Goal: Task Accomplishment & Management: Complete application form

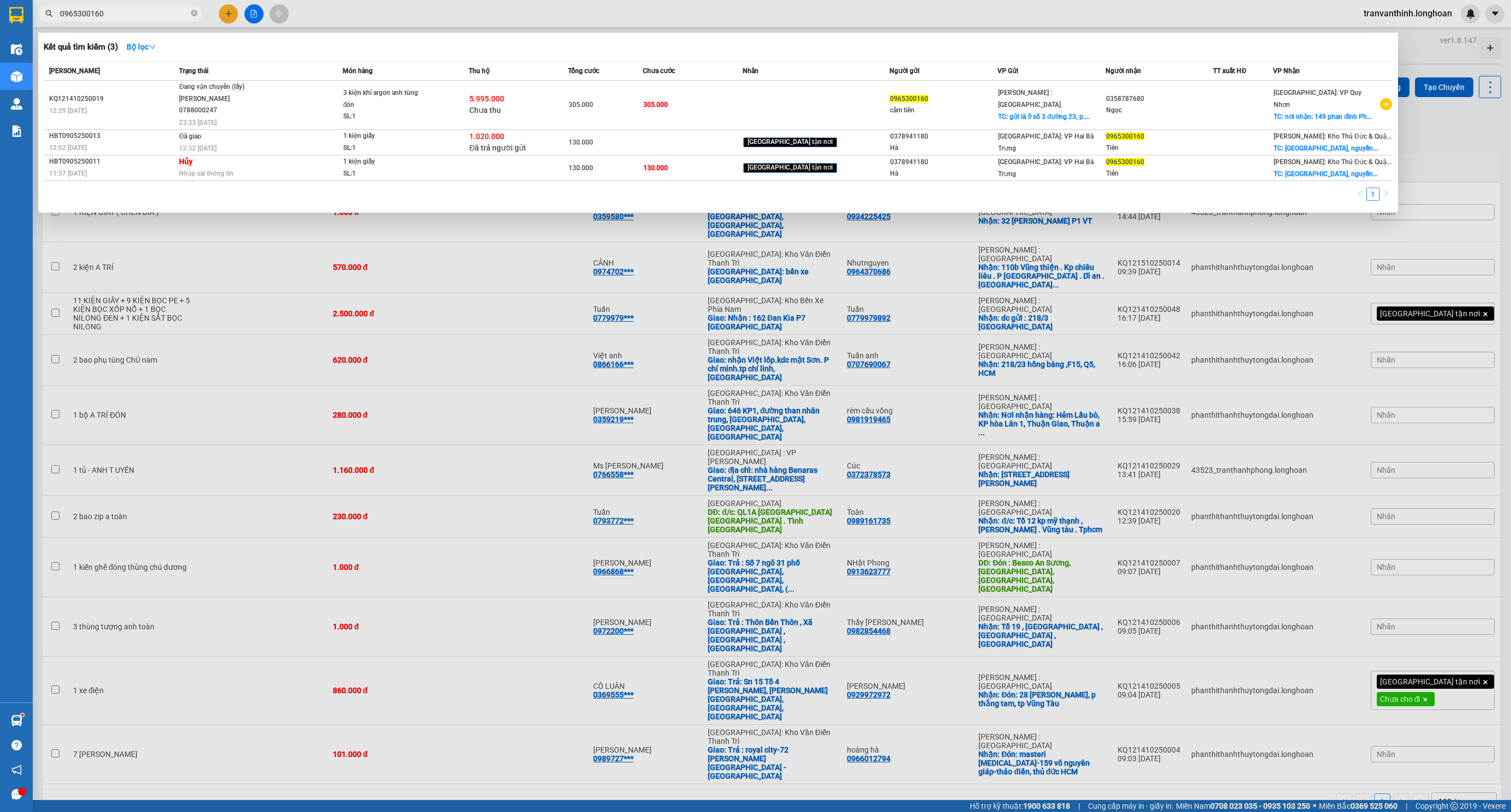
click at [131, 19] on span "0965300160" at bounding box center [119, 14] width 164 height 17
click at [194, 8] on span at bounding box center [194, 13] width 6 height 10
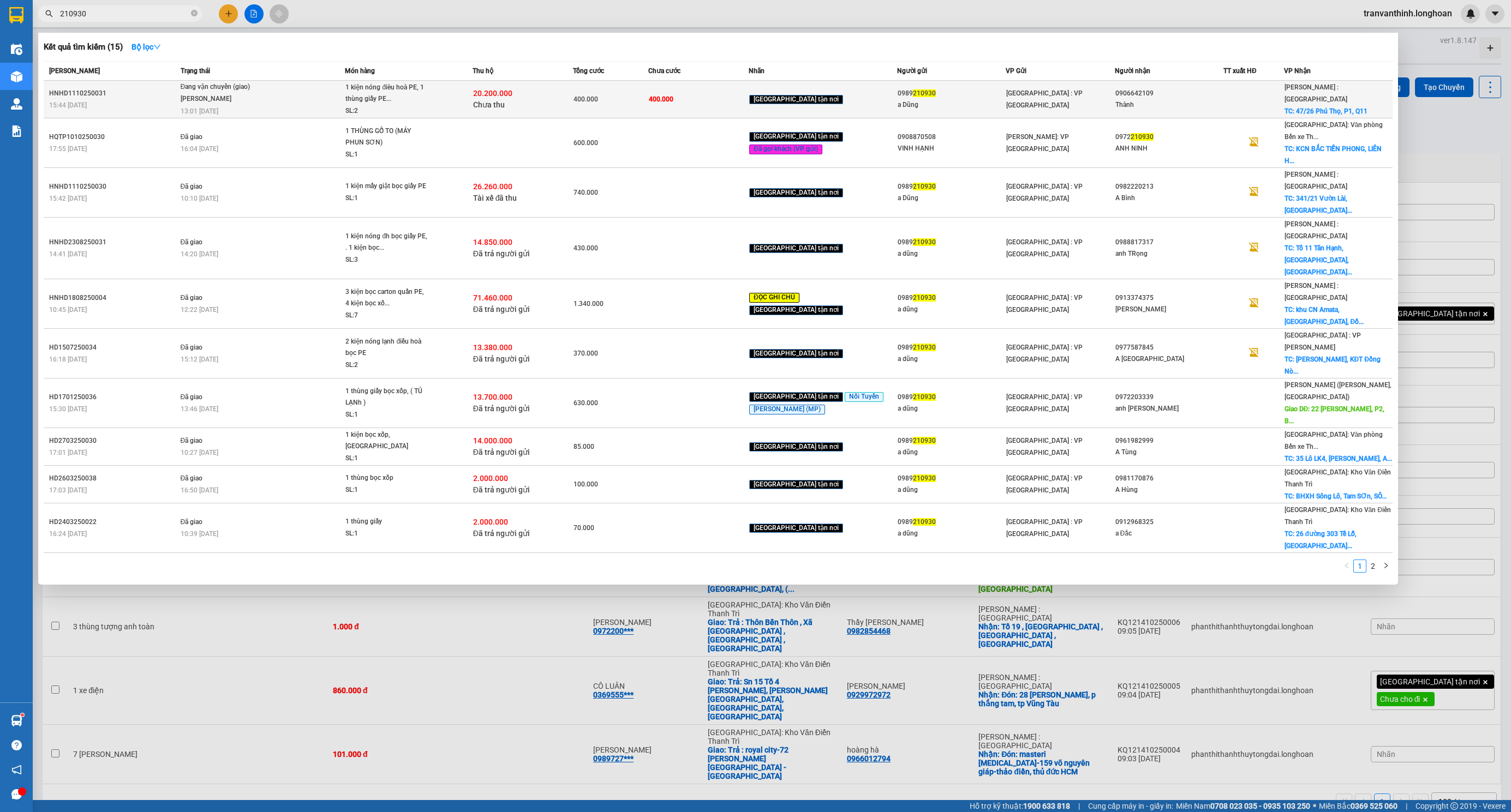
type input "210930"
click at [664, 93] on td "400.000" at bounding box center [698, 99] width 101 height 38
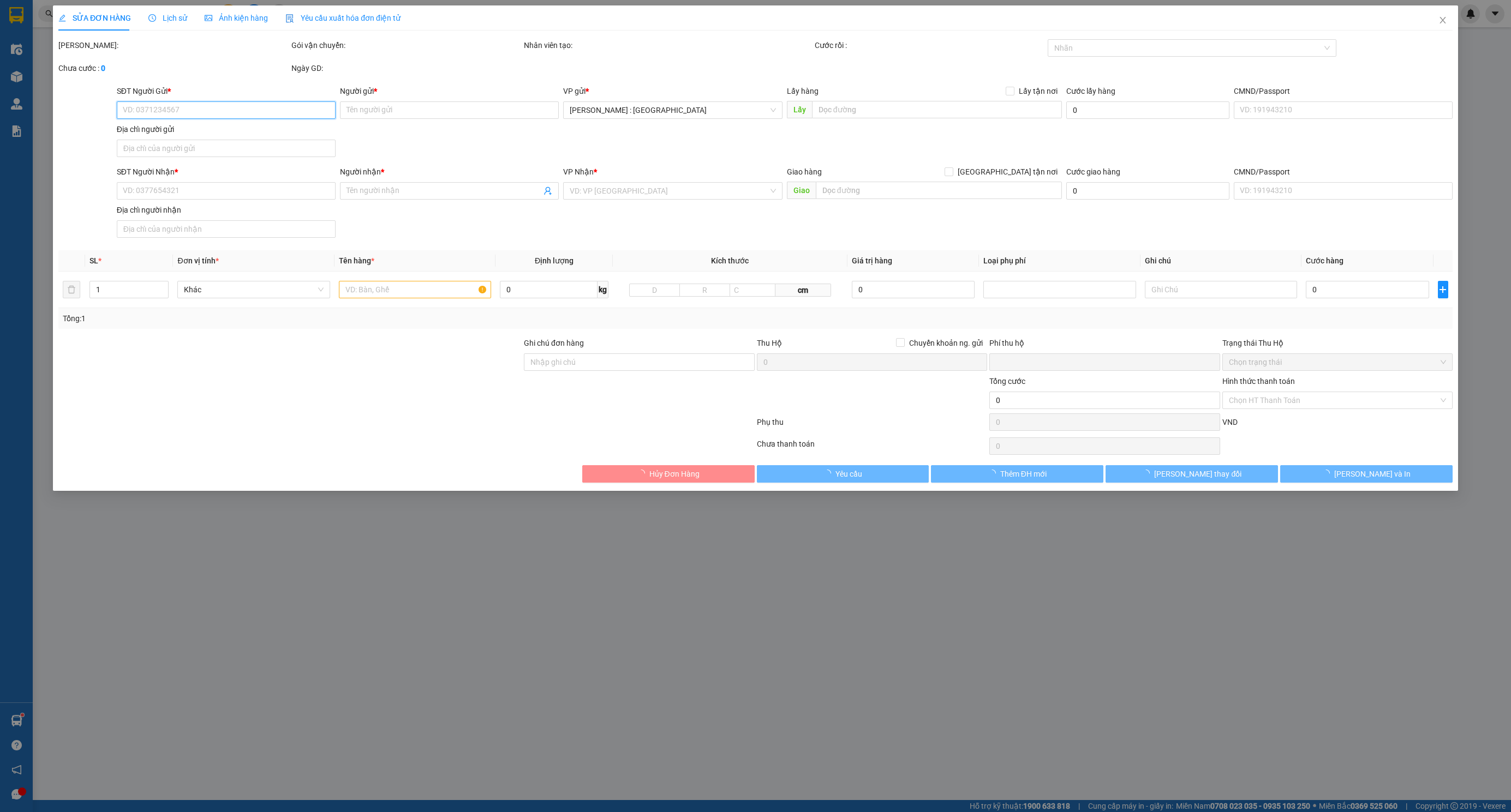
type input "0989210930"
type input "a Dũng"
type input "0906642109"
type input "Thành"
checkbox input "true"
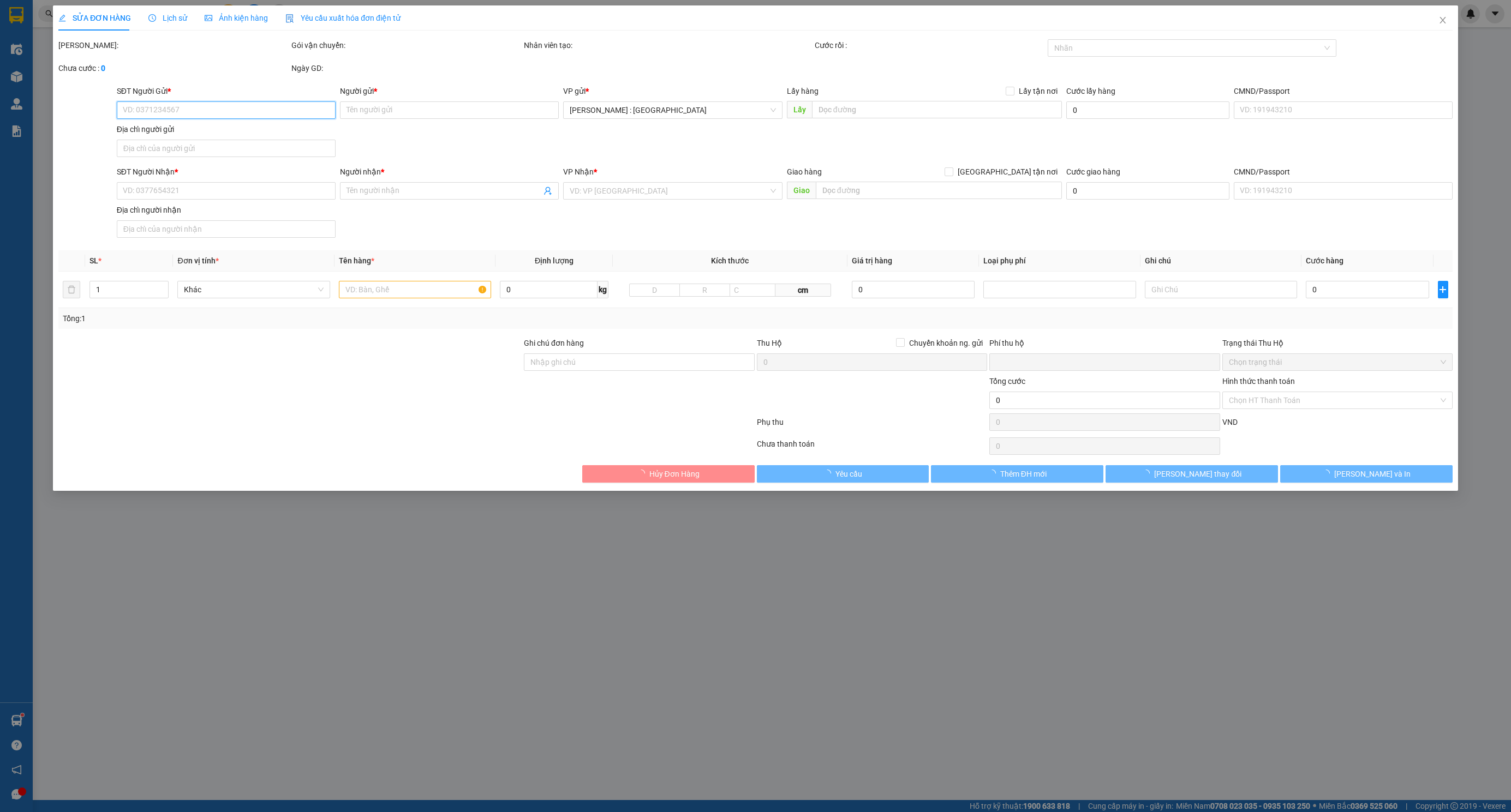
type input "47/26 [GEOGRAPHIC_DATA], P1, Q11"
type input "400.000"
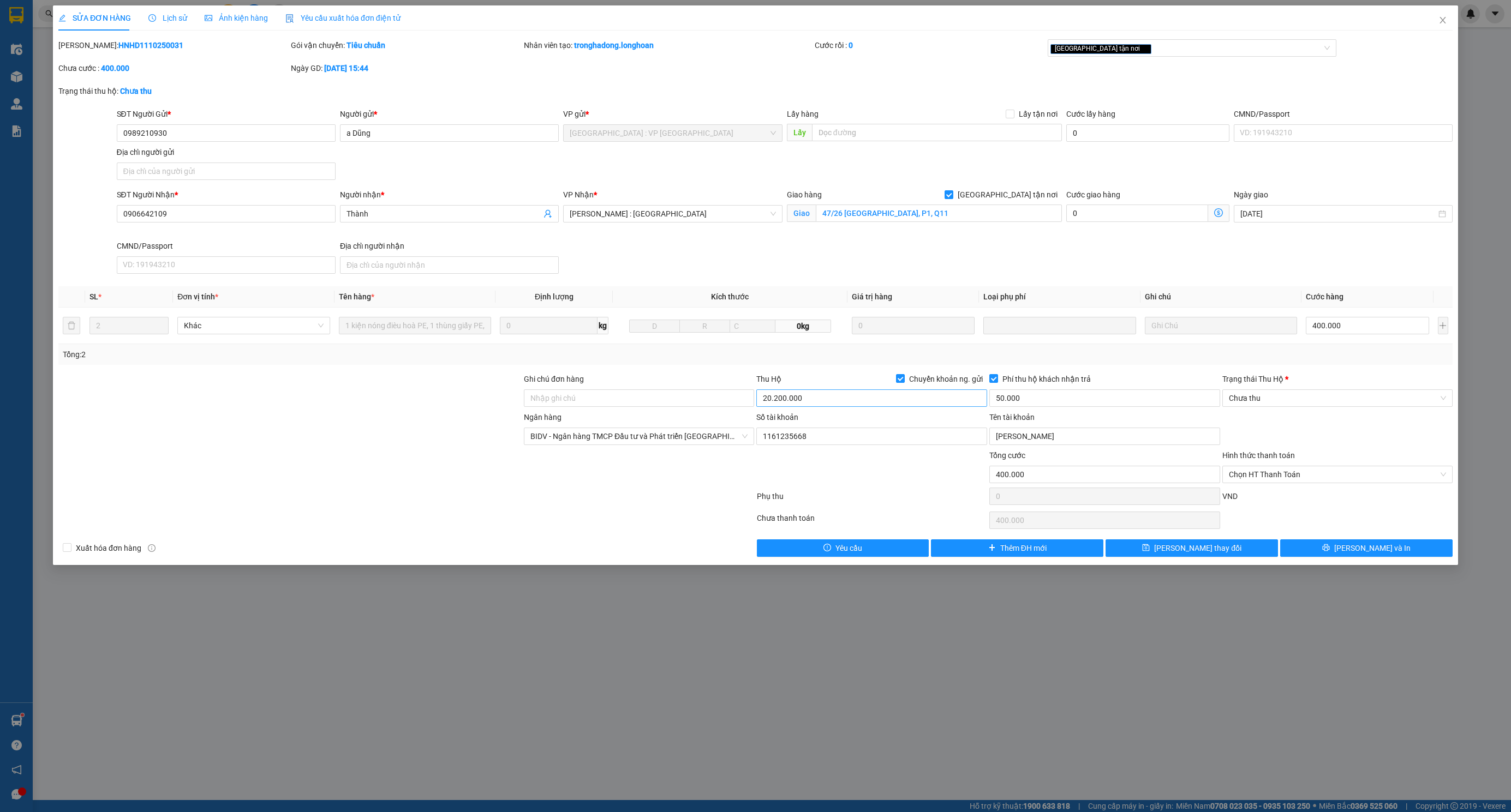
drag, startPoint x: 901, startPoint y: 382, endPoint x: 864, endPoint y: 405, distance: 43.6
click at [900, 382] on input "Chuyển khoản ng. gửi" at bounding box center [900, 378] width 7 height 7
checkbox input "false"
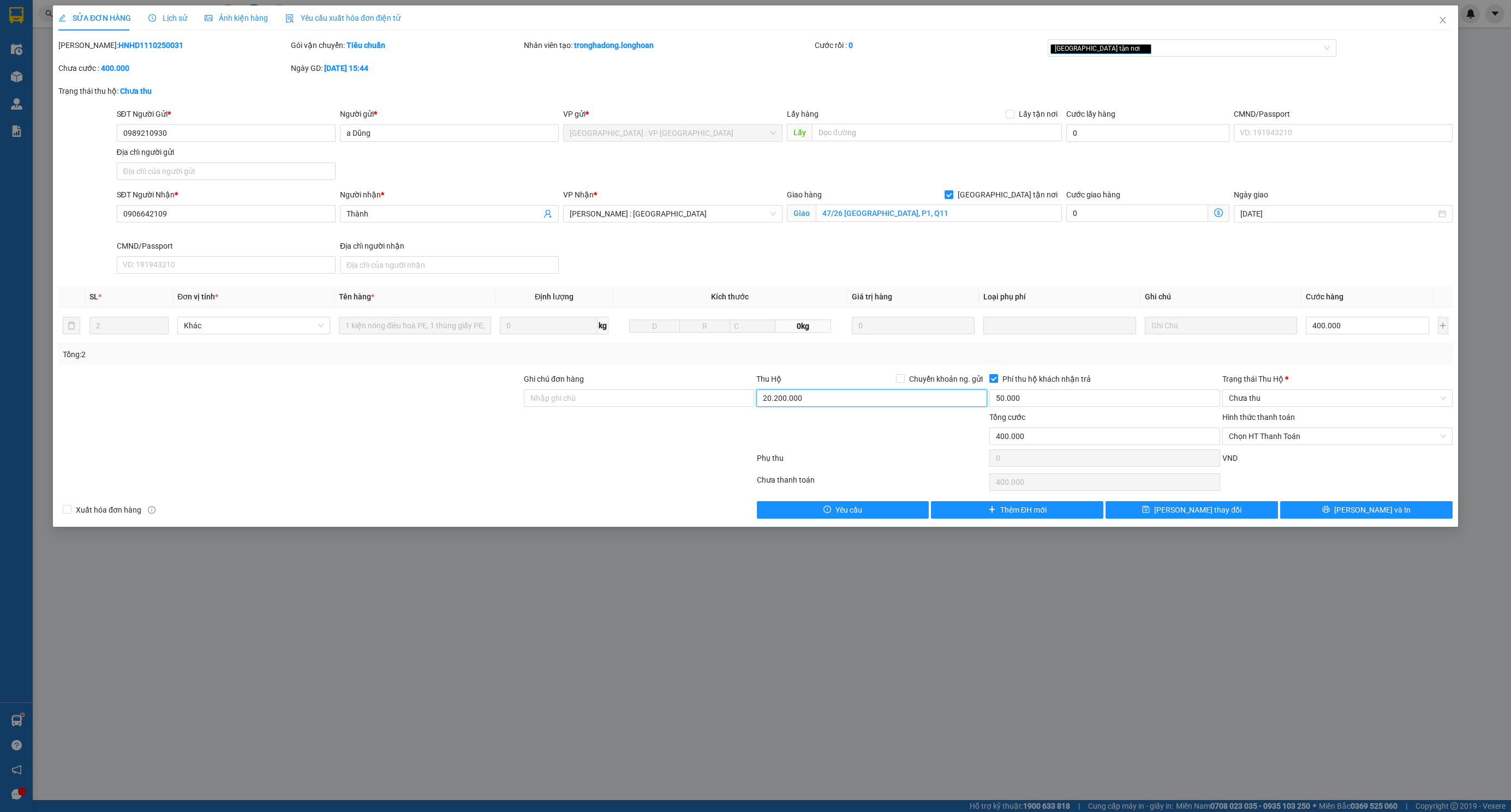
click at [852, 402] on input "20.200.000" at bounding box center [871, 398] width 231 height 18
type input "0"
click at [1035, 394] on input "50.000" at bounding box center [1105, 398] width 231 height 18
type input "0"
click at [993, 382] on input "Phí thu hộ khách nhận trả" at bounding box center [993, 378] width 7 height 7
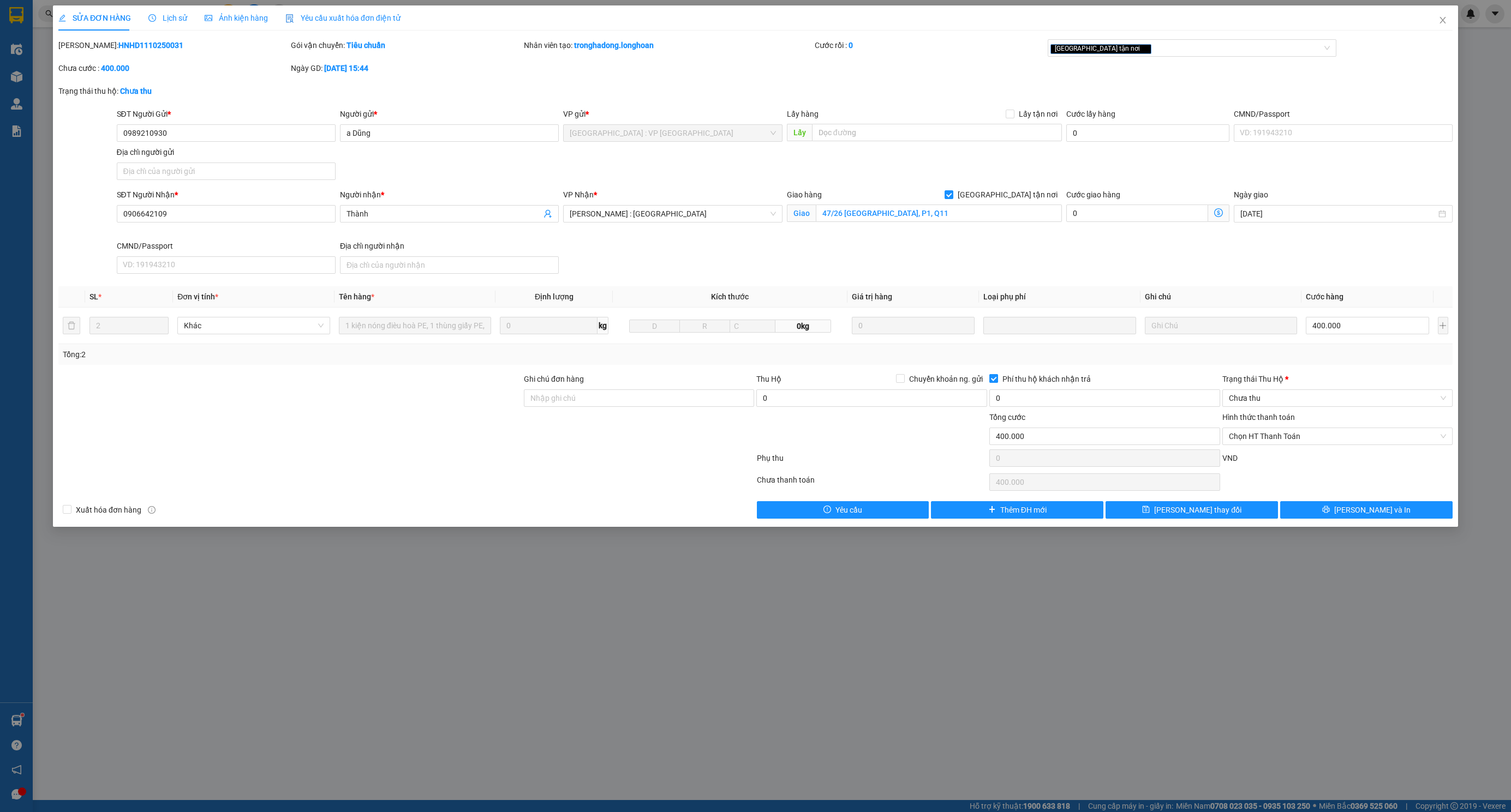
checkbox input "false"
click at [1179, 357] on div "Tổng: 2" at bounding box center [755, 354] width 1385 height 12
click at [1209, 511] on span "[PERSON_NAME] thay đổi" at bounding box center [1198, 510] width 87 height 12
